Goal: Navigation & Orientation: Find specific page/section

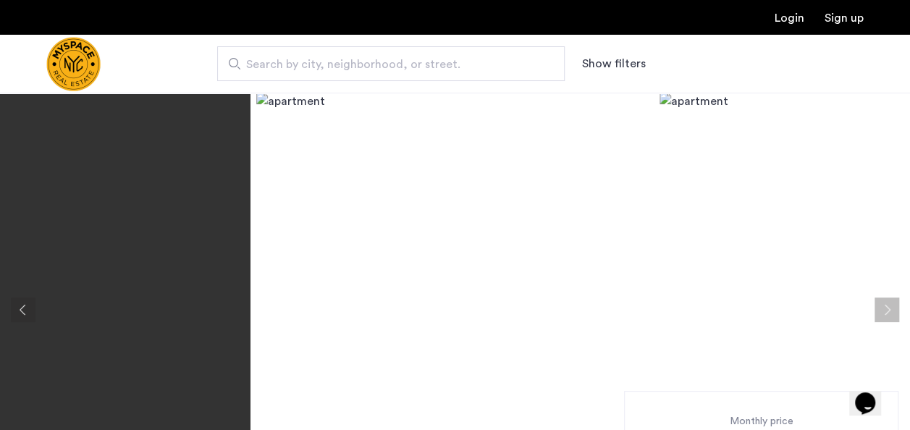
scroll to position [74, 0]
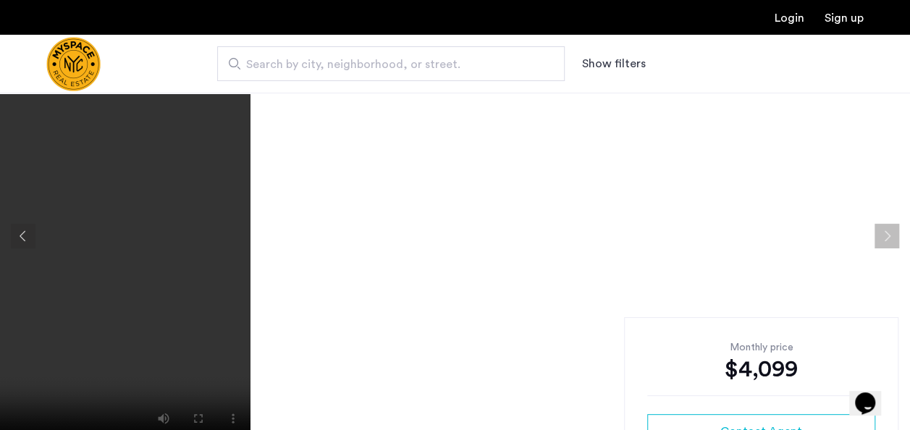
click at [18, 231] on button "Previous apartment" at bounding box center [23, 236] width 25 height 25
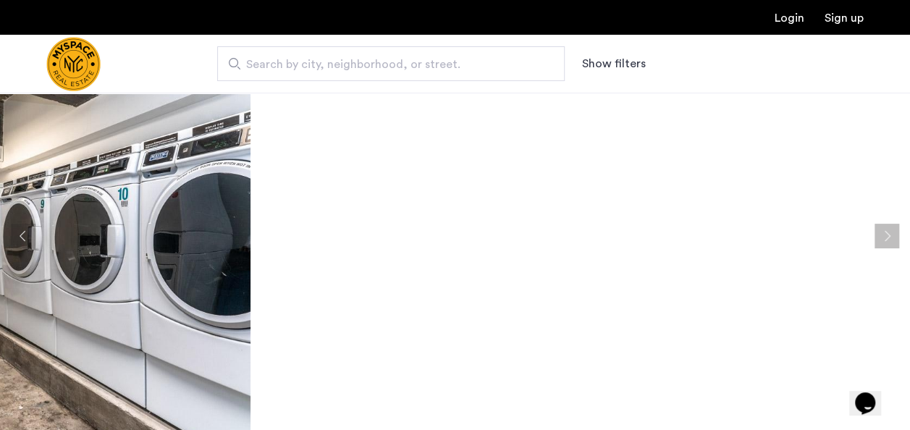
click at [18, 231] on button "Previous apartment" at bounding box center [23, 236] width 25 height 25
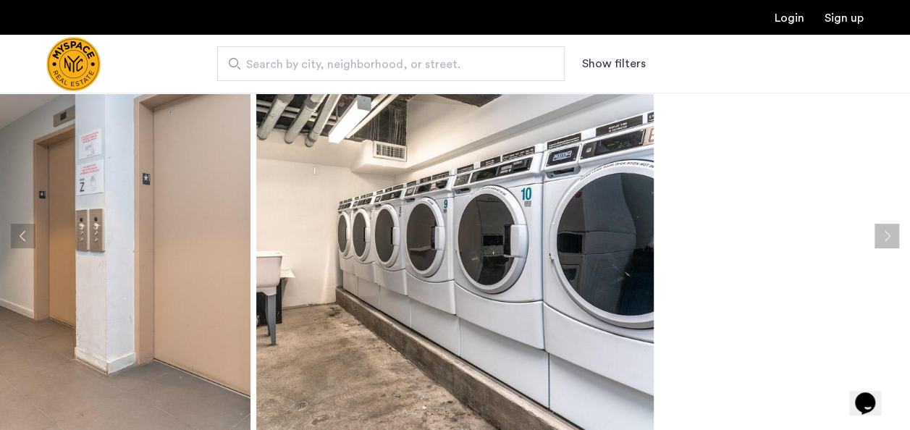
click at [18, 231] on button "Previous apartment" at bounding box center [23, 236] width 25 height 25
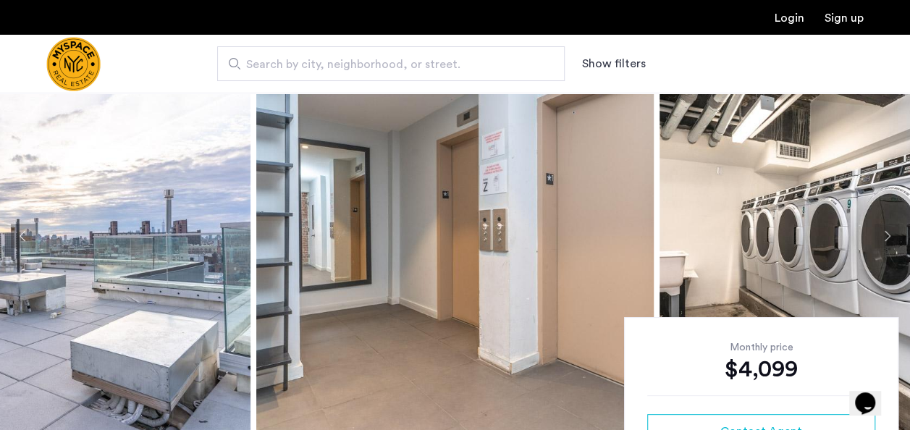
click at [18, 231] on button "Previous apartment" at bounding box center [23, 236] width 25 height 25
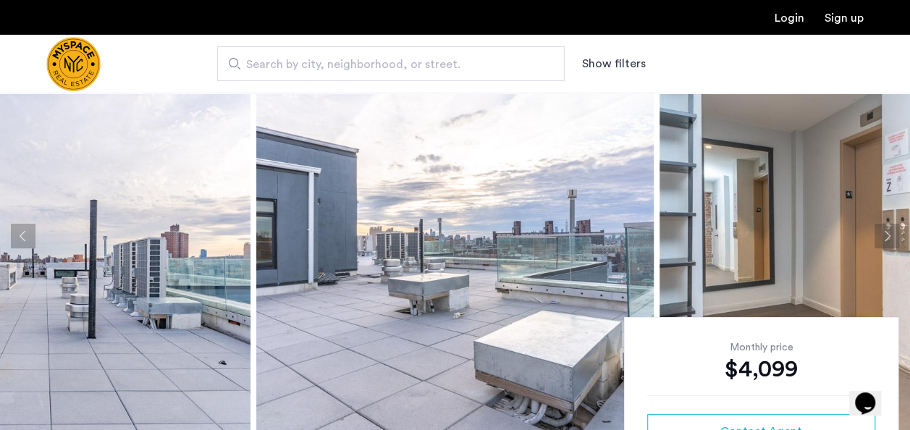
click at [18, 231] on button "Previous apartment" at bounding box center [23, 236] width 25 height 25
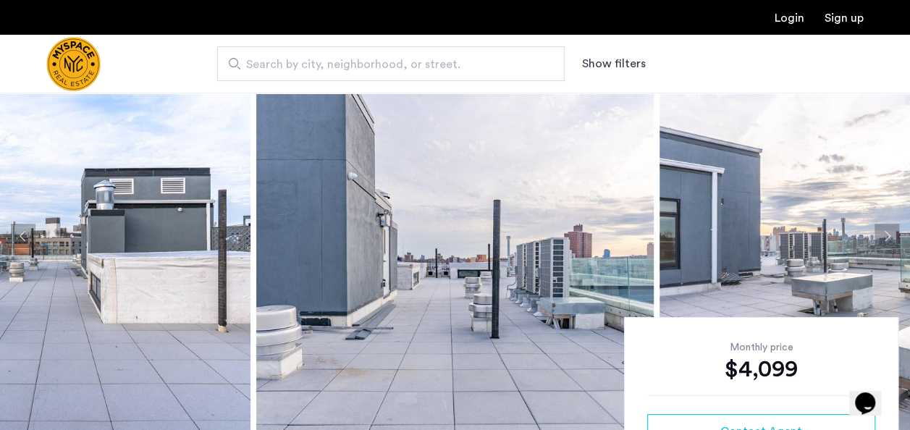
click at [18, 231] on button "Previous apartment" at bounding box center [23, 236] width 25 height 25
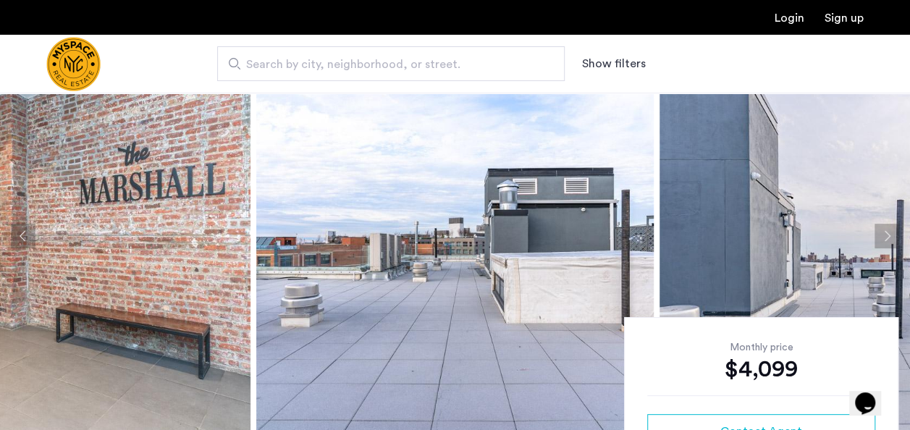
click at [18, 231] on button "Previous apartment" at bounding box center [23, 236] width 25 height 25
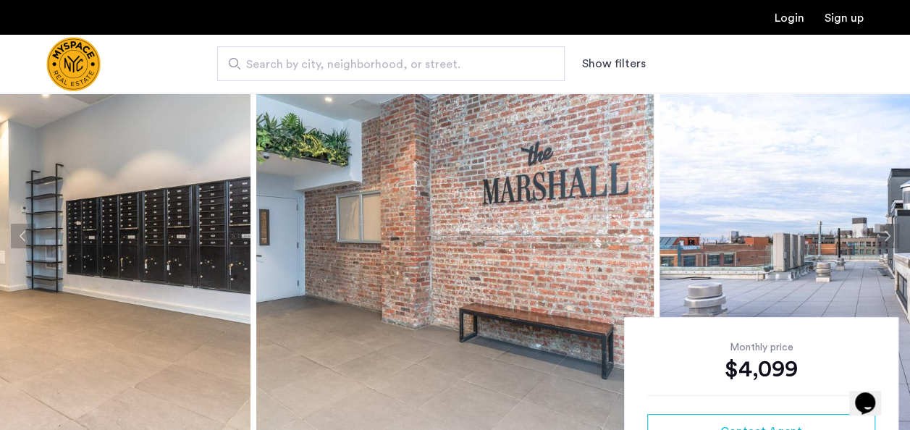
click at [18, 231] on button "Previous apartment" at bounding box center [23, 236] width 25 height 25
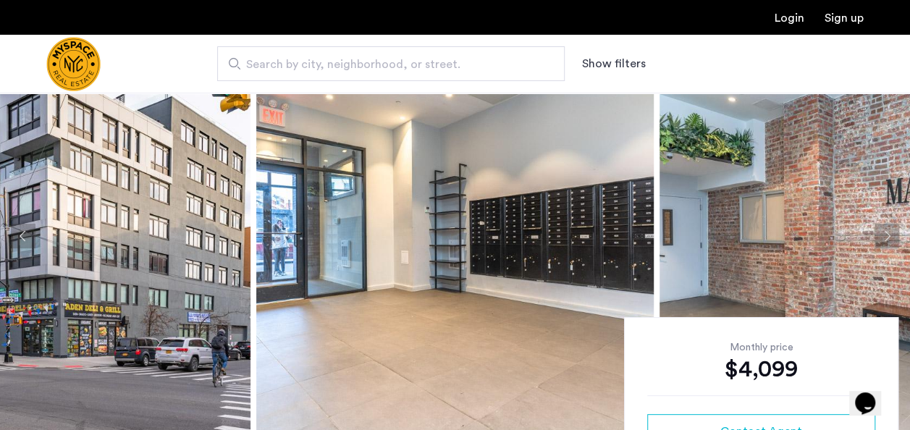
click at [18, 231] on button "Previous apartment" at bounding box center [23, 236] width 25 height 25
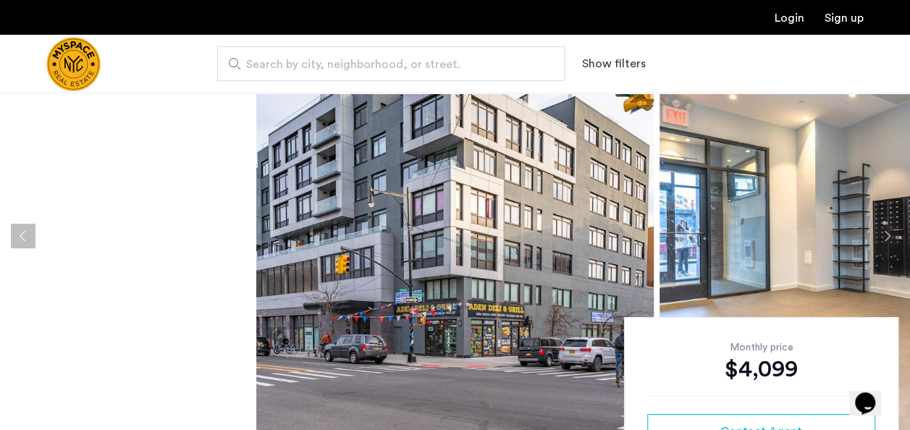
click at [18, 231] on button "Previous apartment" at bounding box center [23, 236] width 25 height 25
